Goal: Contribute content: Add original content to the website for others to see

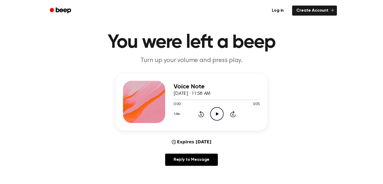
scroll to position [14, 0]
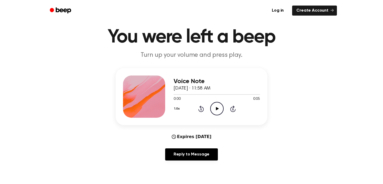
click at [221, 110] on icon "Play Audio" at bounding box center [216, 108] width 13 height 13
click at [303, 9] on link "Create Account" at bounding box center [314, 11] width 45 height 10
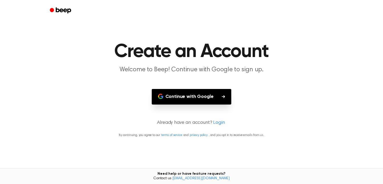
click at [189, 100] on button "Continue with Google" at bounding box center [192, 97] width 80 height 16
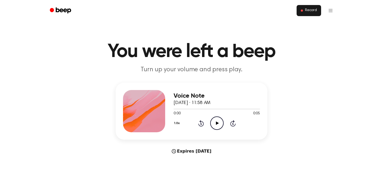
click at [302, 11] on span at bounding box center [302, 10] width 2 height 2
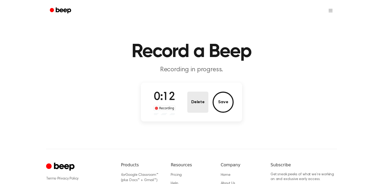
click at [203, 100] on button "Delete" at bounding box center [197, 101] width 21 height 21
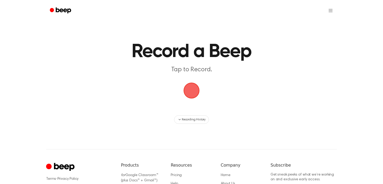
click at [191, 94] on span "button" at bounding box center [191, 90] width 23 height 23
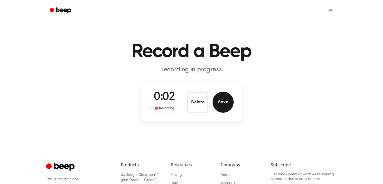
click at [220, 100] on button "Save" at bounding box center [223, 101] width 21 height 21
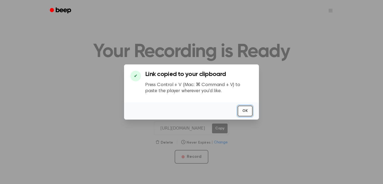
click at [242, 110] on button "OK" at bounding box center [245, 110] width 15 height 11
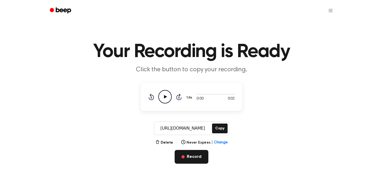
click at [187, 156] on button "Record" at bounding box center [191, 157] width 33 height 14
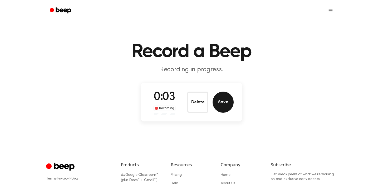
click at [223, 101] on button "Save" at bounding box center [223, 101] width 21 height 21
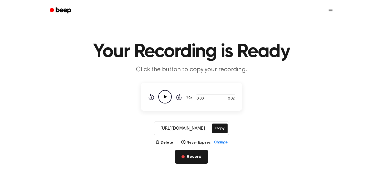
click at [189, 156] on button "Record" at bounding box center [191, 157] width 33 height 14
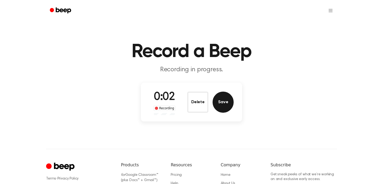
click at [217, 99] on button "Save" at bounding box center [223, 101] width 21 height 21
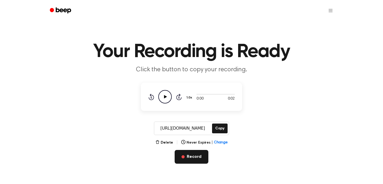
click at [186, 157] on button "Record" at bounding box center [191, 157] width 33 height 14
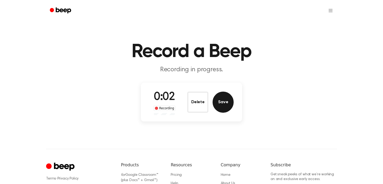
click at [220, 103] on button "Save" at bounding box center [223, 101] width 21 height 21
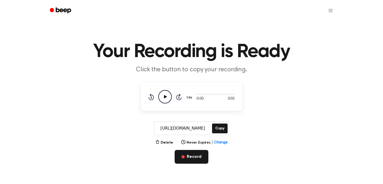
click at [188, 157] on button "Record" at bounding box center [191, 157] width 33 height 14
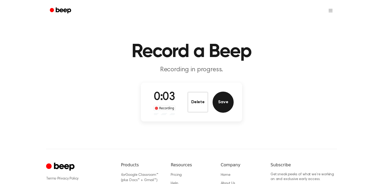
click at [225, 103] on button "Save" at bounding box center [223, 101] width 21 height 21
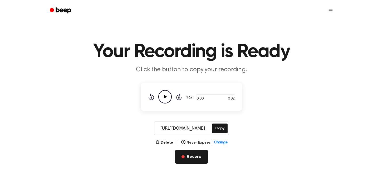
click at [190, 155] on button "Record" at bounding box center [191, 157] width 33 height 14
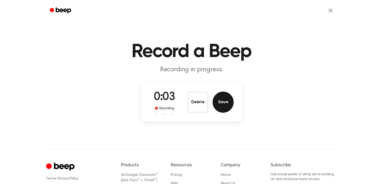
click at [223, 101] on button "Save" at bounding box center [223, 101] width 21 height 21
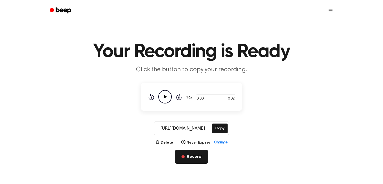
click at [190, 153] on button "Record" at bounding box center [191, 157] width 33 height 14
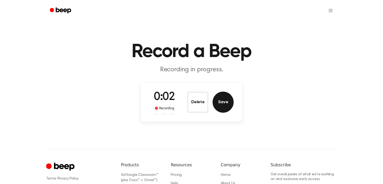
click at [224, 101] on button "Save" at bounding box center [223, 101] width 21 height 21
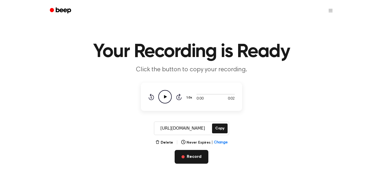
click at [181, 157] on button "Record" at bounding box center [191, 157] width 33 height 14
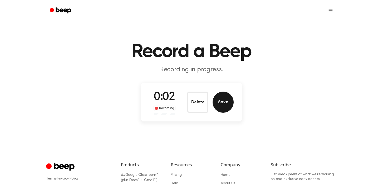
click at [223, 103] on button "Save" at bounding box center [223, 101] width 21 height 21
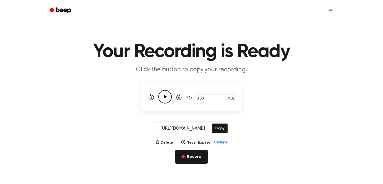
click at [199, 161] on button "Record" at bounding box center [191, 157] width 33 height 14
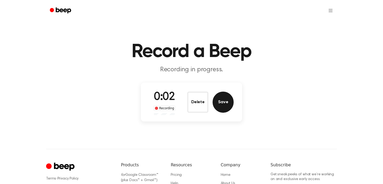
click at [221, 104] on button "Save" at bounding box center [223, 101] width 21 height 21
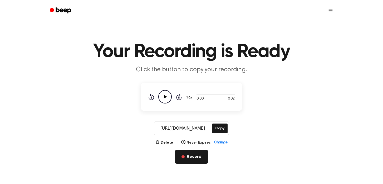
click at [186, 159] on button "Record" at bounding box center [191, 157] width 33 height 14
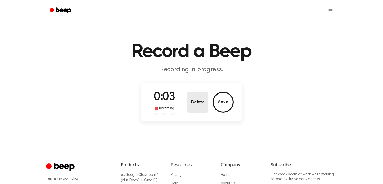
click at [205, 106] on button "Delete" at bounding box center [197, 101] width 21 height 21
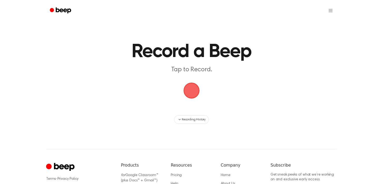
click at [195, 92] on span "button" at bounding box center [191, 90] width 27 height 27
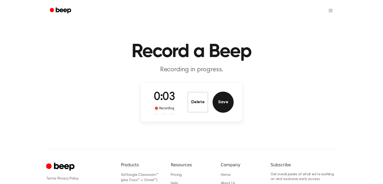
click at [217, 99] on button "Save" at bounding box center [223, 101] width 21 height 21
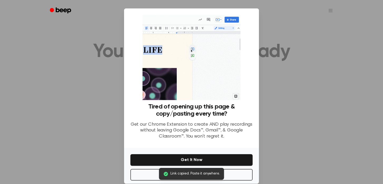
scroll to position [8, 0]
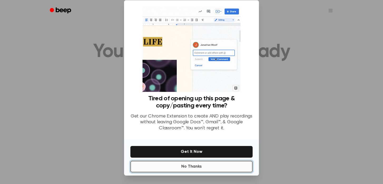
click at [220, 164] on button "No Thanks" at bounding box center [191, 166] width 122 height 12
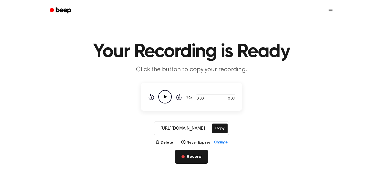
click at [190, 151] on button "Record" at bounding box center [191, 157] width 33 height 14
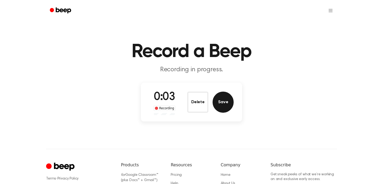
click at [224, 107] on button "Save" at bounding box center [223, 101] width 21 height 21
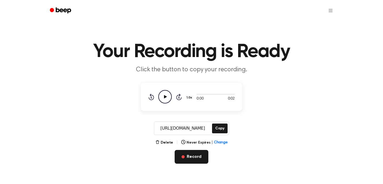
click at [182, 159] on button "Record" at bounding box center [191, 157] width 33 height 14
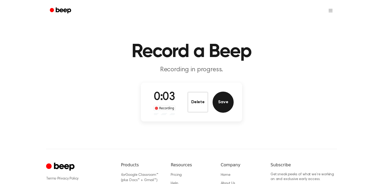
click at [228, 104] on button "Save" at bounding box center [223, 101] width 21 height 21
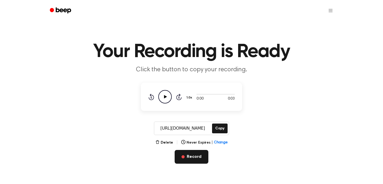
click at [199, 154] on button "Record" at bounding box center [191, 157] width 33 height 14
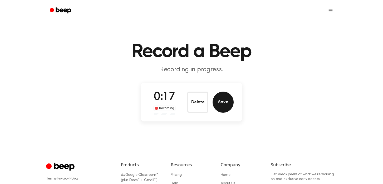
click at [221, 104] on button "Save" at bounding box center [223, 101] width 21 height 21
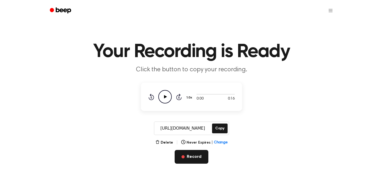
click at [194, 156] on button "Record" at bounding box center [191, 157] width 33 height 14
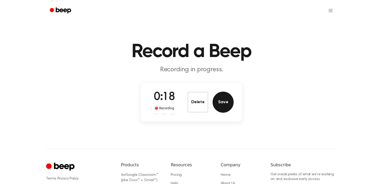
click at [220, 109] on button "Save" at bounding box center [223, 101] width 21 height 21
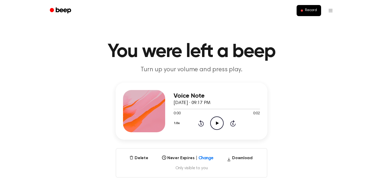
click at [216, 119] on icon "Play Audio" at bounding box center [216, 122] width 13 height 13
